Goal: Information Seeking & Learning: Check status

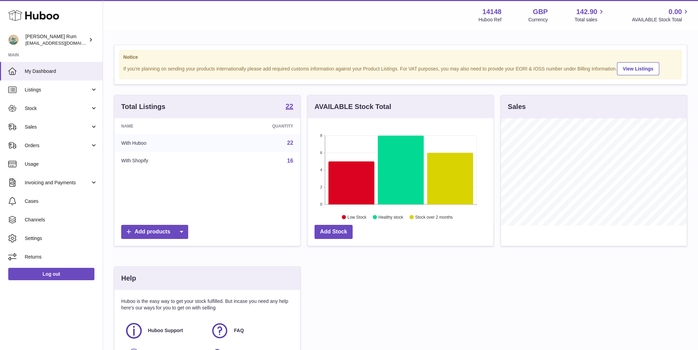
scroll to position [107, 185]
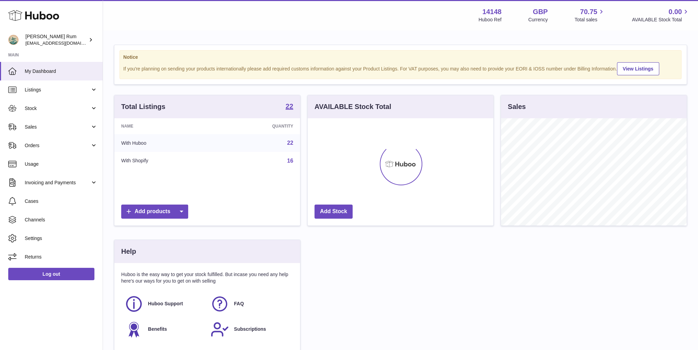
scroll to position [107, 185]
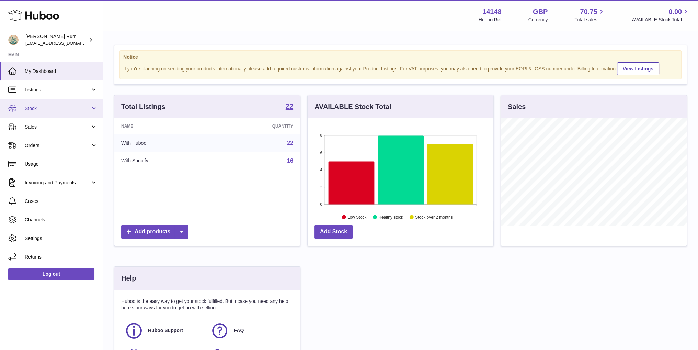
click at [65, 109] on span "Stock" at bounding box center [58, 108] width 66 height 7
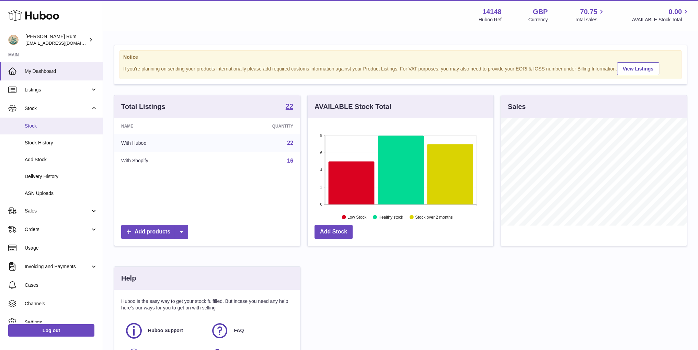
click at [52, 129] on link "Stock" at bounding box center [51, 125] width 103 height 17
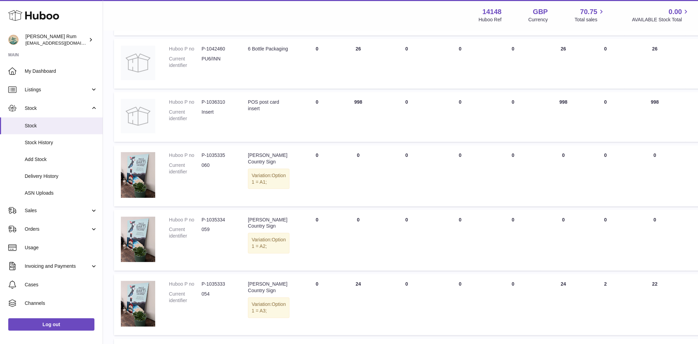
scroll to position [410, 0]
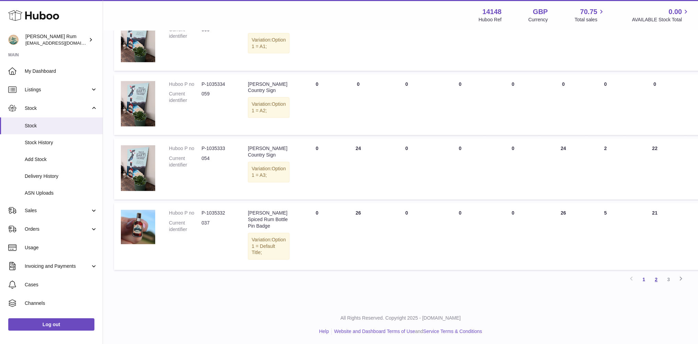
click at [658, 280] on link "2" at bounding box center [656, 279] width 12 height 12
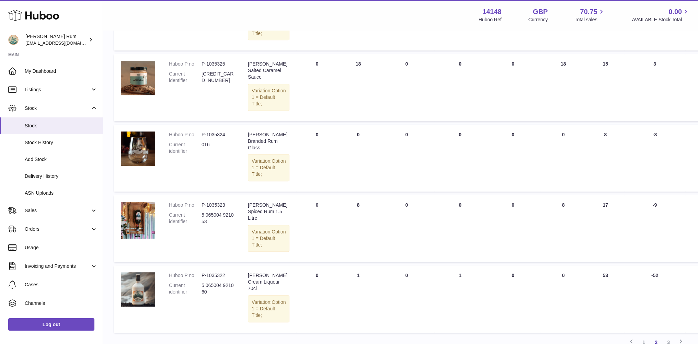
scroll to position [514, 0]
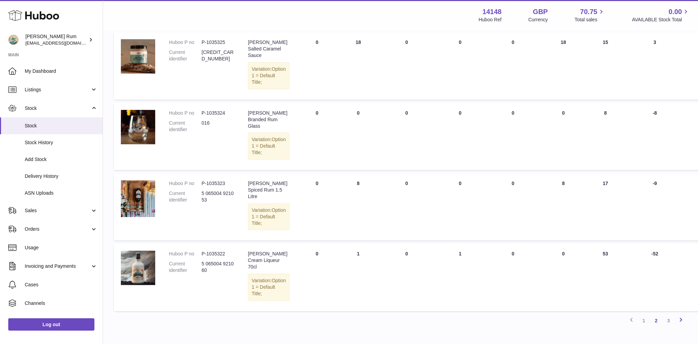
click at [681, 316] on icon at bounding box center [681, 320] width 8 height 9
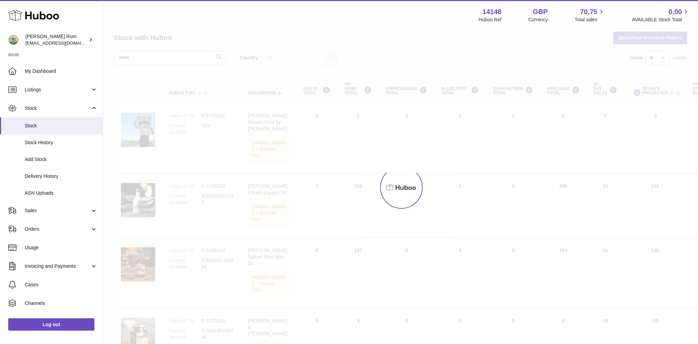
scroll to position [5, 0]
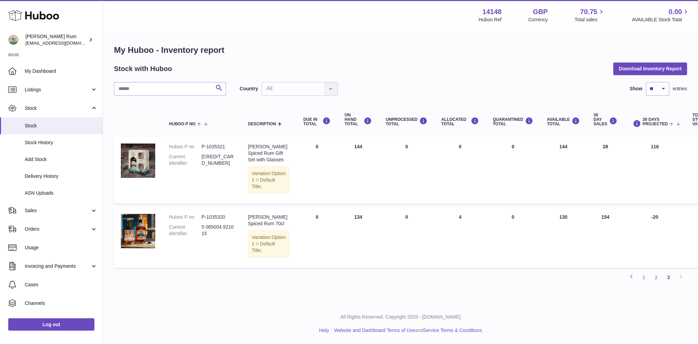
click at [391, 29] on div "Menu Huboo 14148 Huboo Ref GBP Currency 70.75 Total sales 0.00 AVAILABLE Stock …" at bounding box center [400, 15] width 595 height 30
click at [417, 57] on div "My Huboo - Inventory report Stock with Huboo Download Inventory Report Search C…" at bounding box center [400, 164] width 573 height 239
click at [44, 126] on span "Stock" at bounding box center [61, 126] width 73 height 7
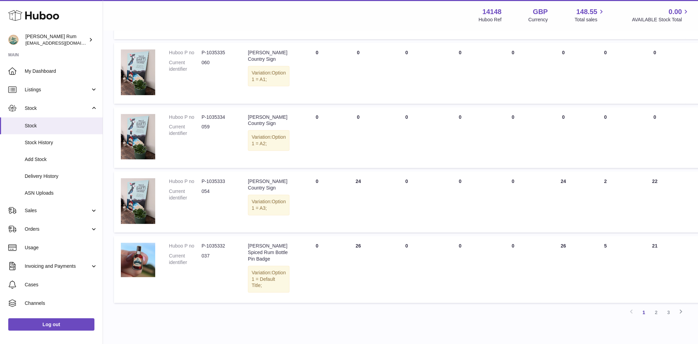
scroll to position [410, 0]
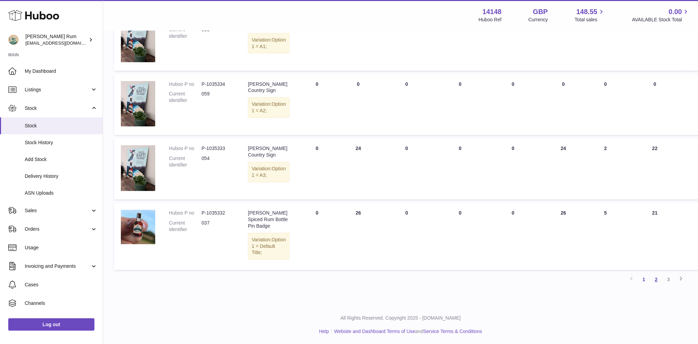
click at [658, 279] on link "2" at bounding box center [656, 279] width 12 height 12
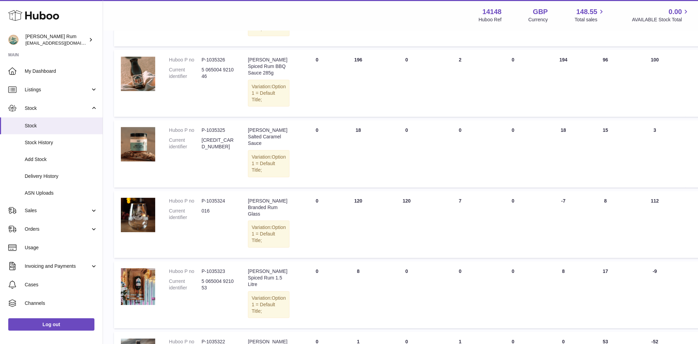
scroll to position [411, 0]
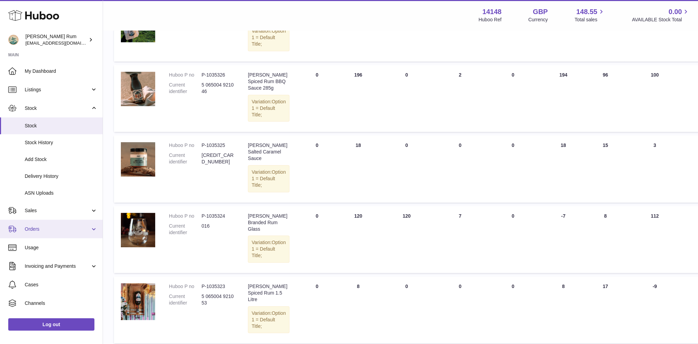
click at [45, 231] on span "Orders" at bounding box center [58, 229] width 66 height 7
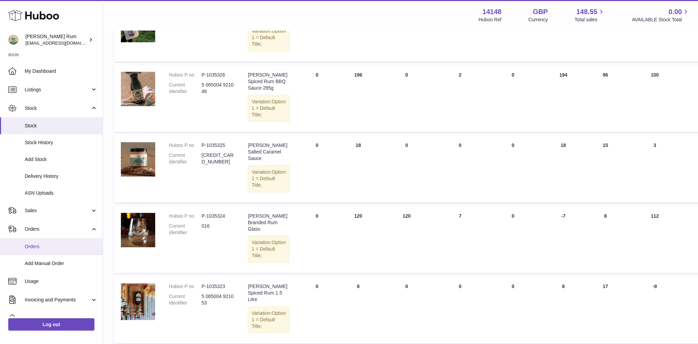
click at [40, 250] on link "Orders" at bounding box center [51, 246] width 103 height 17
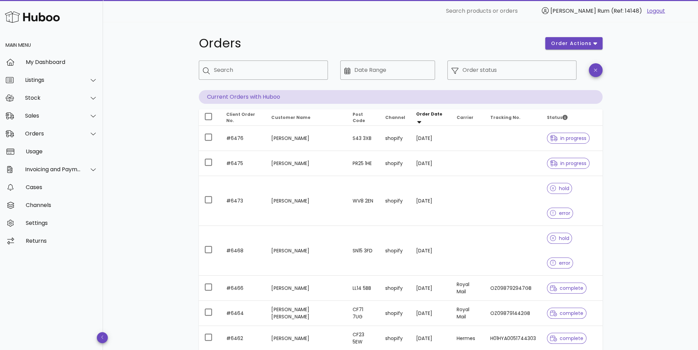
click at [668, 150] on div "Orders order actions ​ Search ​ Date Range ​ Order status Current Orders with H…" at bounding box center [400, 261] width 595 height 479
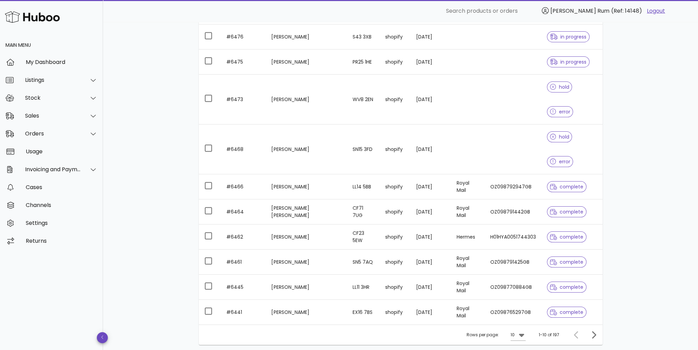
scroll to position [102, 0]
click at [629, 198] on div "Orders order actions ​ Search ​ Date Range ​ Order status Current Orders with H…" at bounding box center [400, 159] width 595 height 479
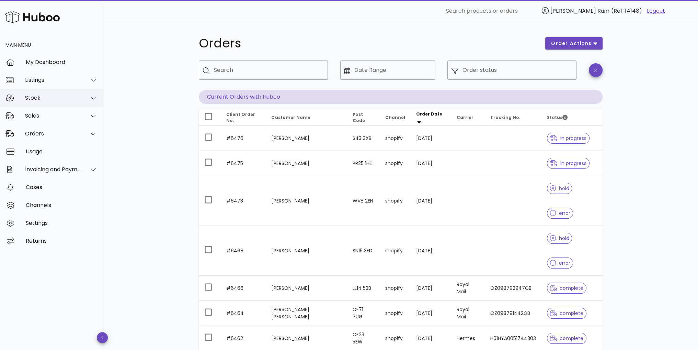
click at [44, 95] on div "Stock" at bounding box center [53, 97] width 56 height 7
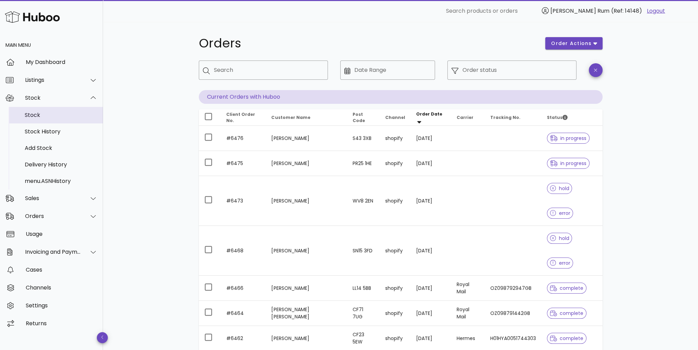
click at [48, 115] on div "Stock" at bounding box center [61, 115] width 73 height 7
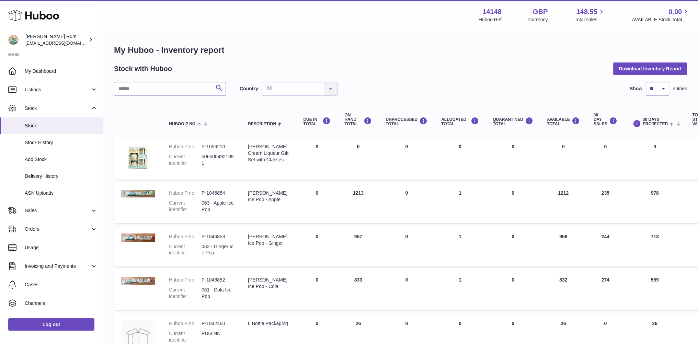
click at [498, 73] on div "Stock with Huboo Download Inventory Report" at bounding box center [400, 69] width 573 height 12
click at [48, 179] on span "Delivery History" at bounding box center [61, 176] width 73 height 7
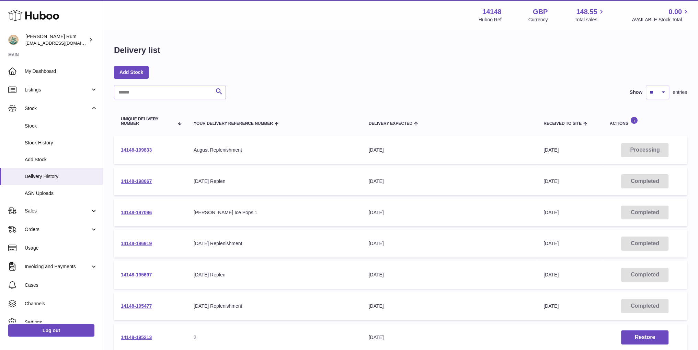
click at [431, 153] on td "Delivery Expected 1st Sep 2025" at bounding box center [449, 150] width 175 height 28
click at [143, 149] on link "14148-199833" at bounding box center [136, 149] width 31 height 5
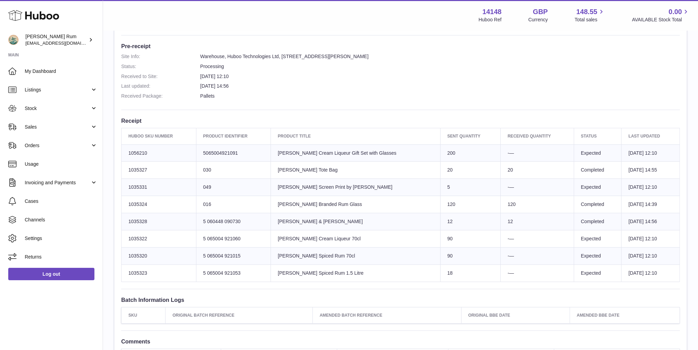
scroll to position [206, 0]
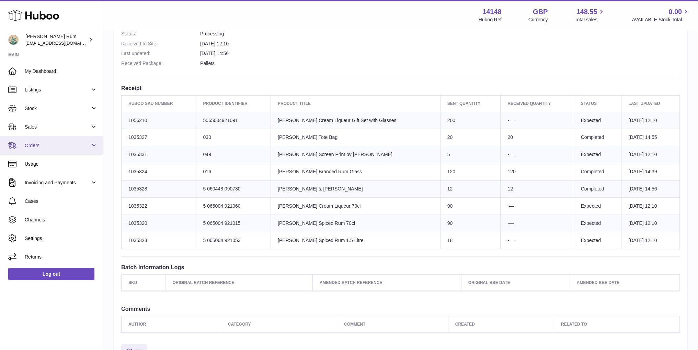
click at [60, 147] on span "Orders" at bounding box center [58, 145] width 66 height 7
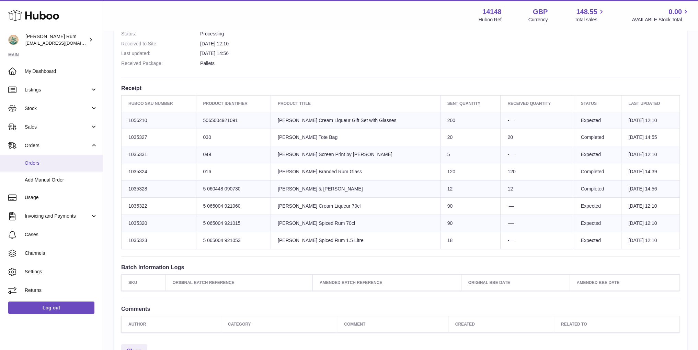
click at [51, 167] on link "Orders" at bounding box center [51, 163] width 103 height 17
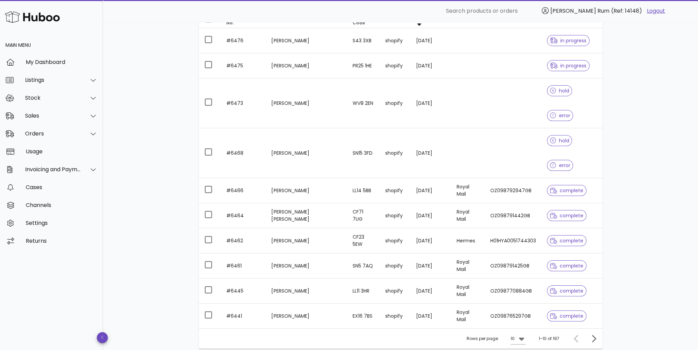
scroll to position [102, 0]
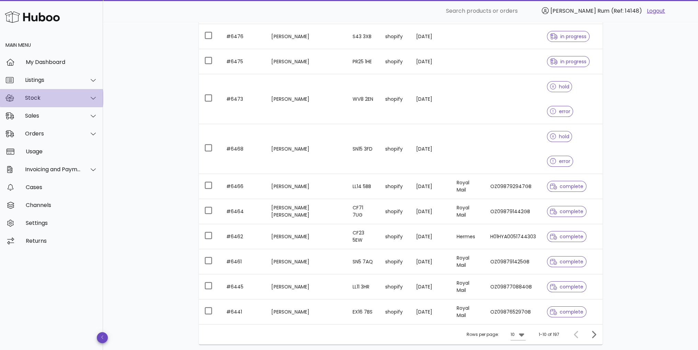
click at [59, 97] on div "Stock" at bounding box center [53, 97] width 56 height 7
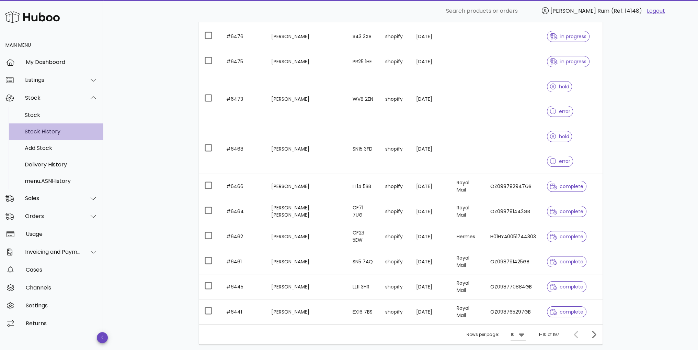
click at [47, 129] on div "Stock History" at bounding box center [61, 131] width 73 height 7
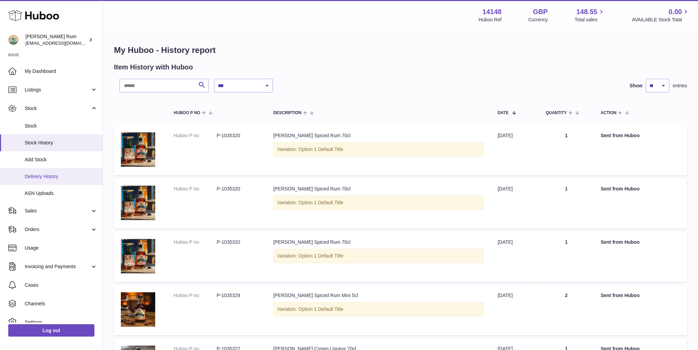
click at [49, 178] on span "Delivery History" at bounding box center [61, 176] width 73 height 7
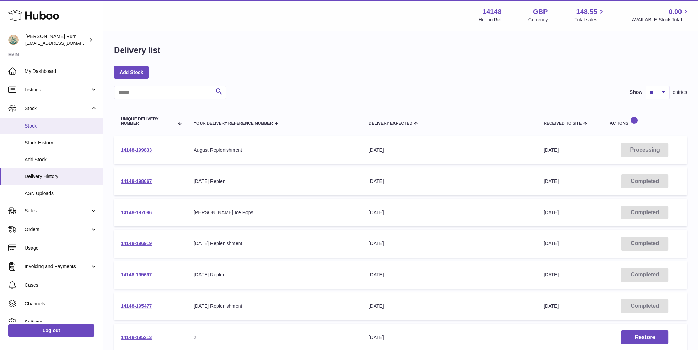
click at [31, 126] on span "Stock" at bounding box center [61, 126] width 73 height 7
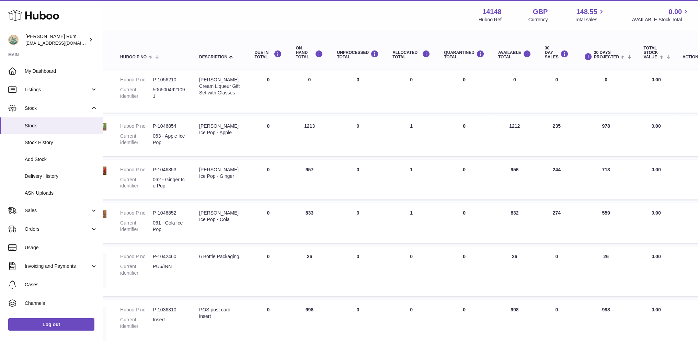
scroll to position [67, 0]
